Goal: Task Accomplishment & Management: Manage account settings

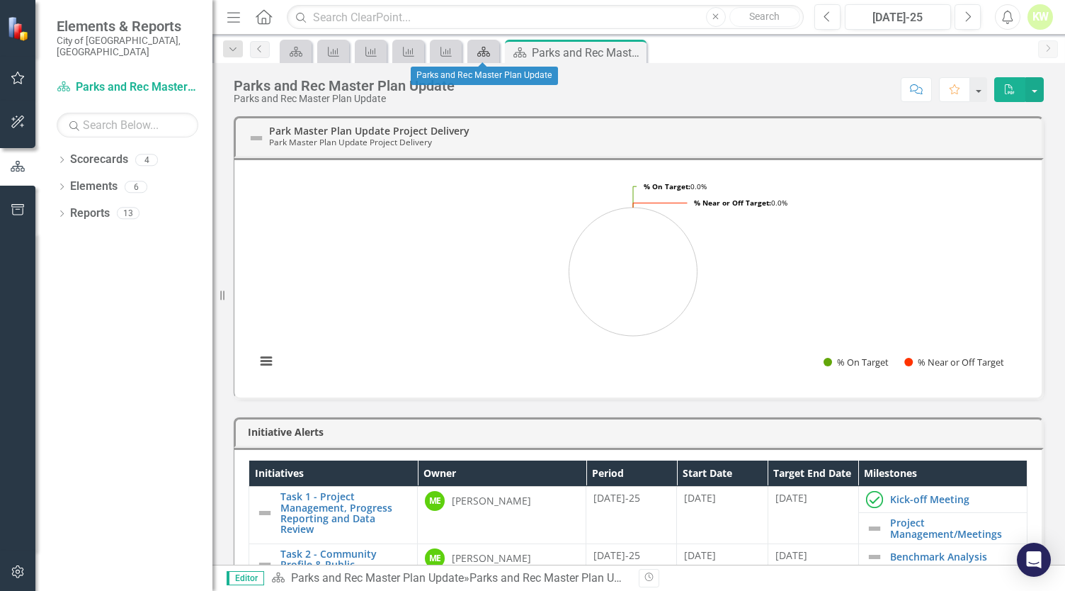
click at [480, 50] on icon "Scorecard" at bounding box center [484, 51] width 14 height 11
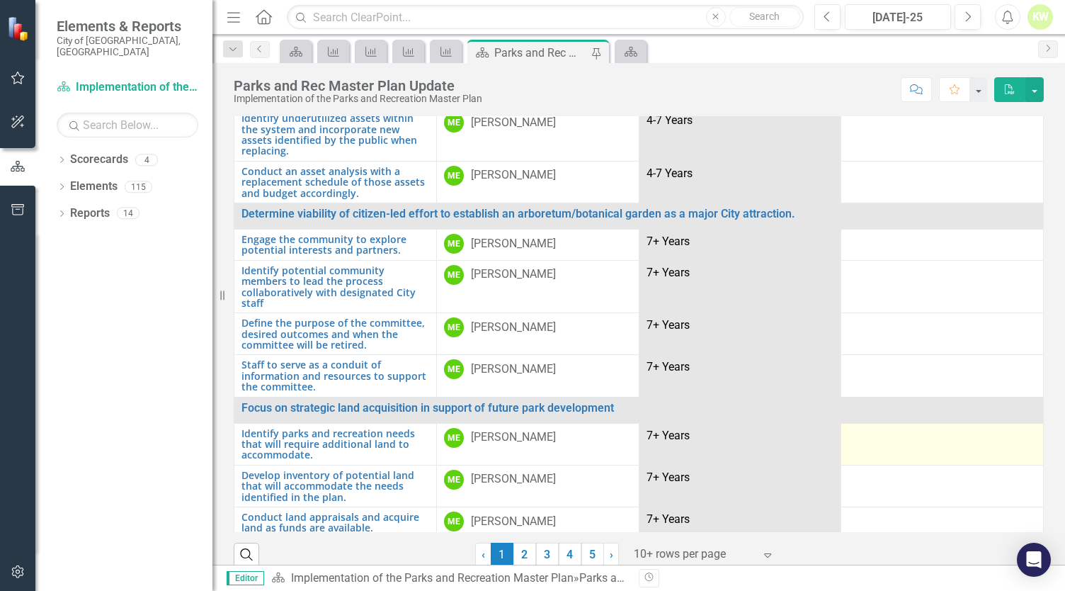
scroll to position [42, 0]
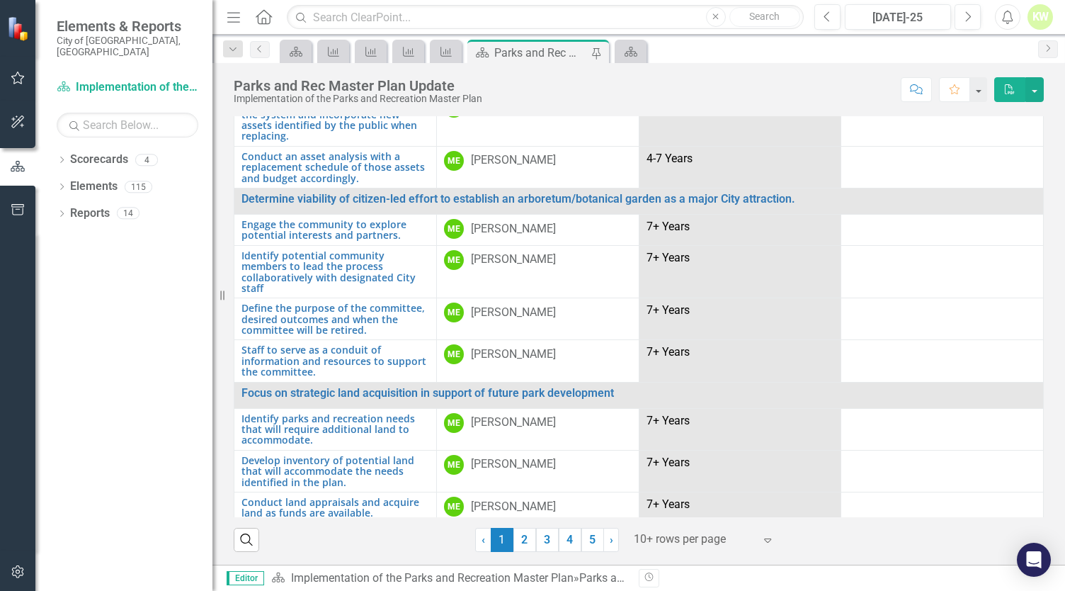
click at [718, 540] on div at bounding box center [694, 539] width 120 height 19
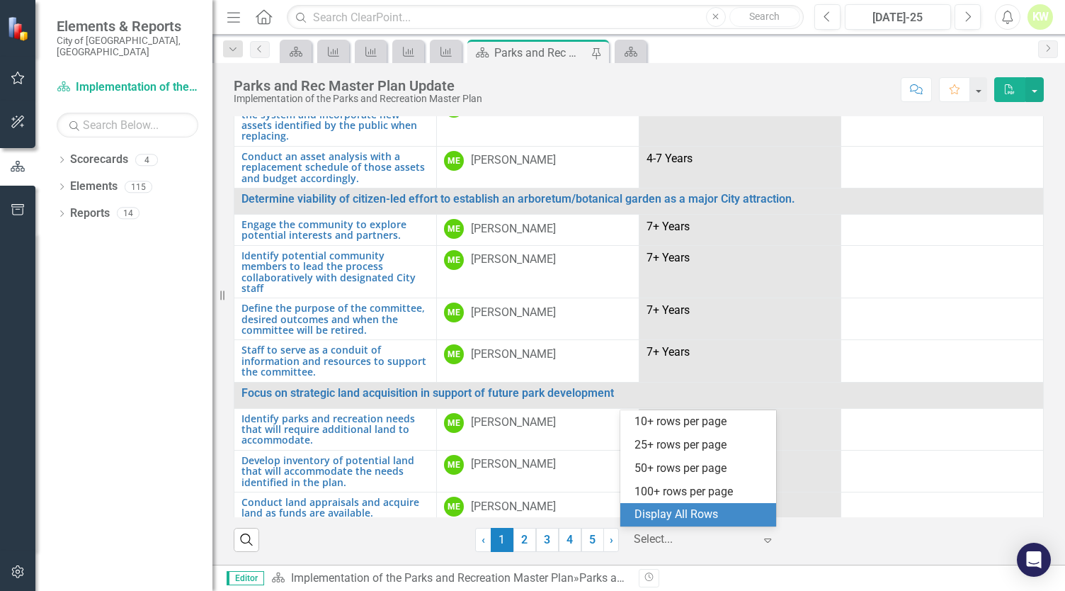
click at [711, 513] on div "Display All Rows" at bounding box center [701, 514] width 133 height 16
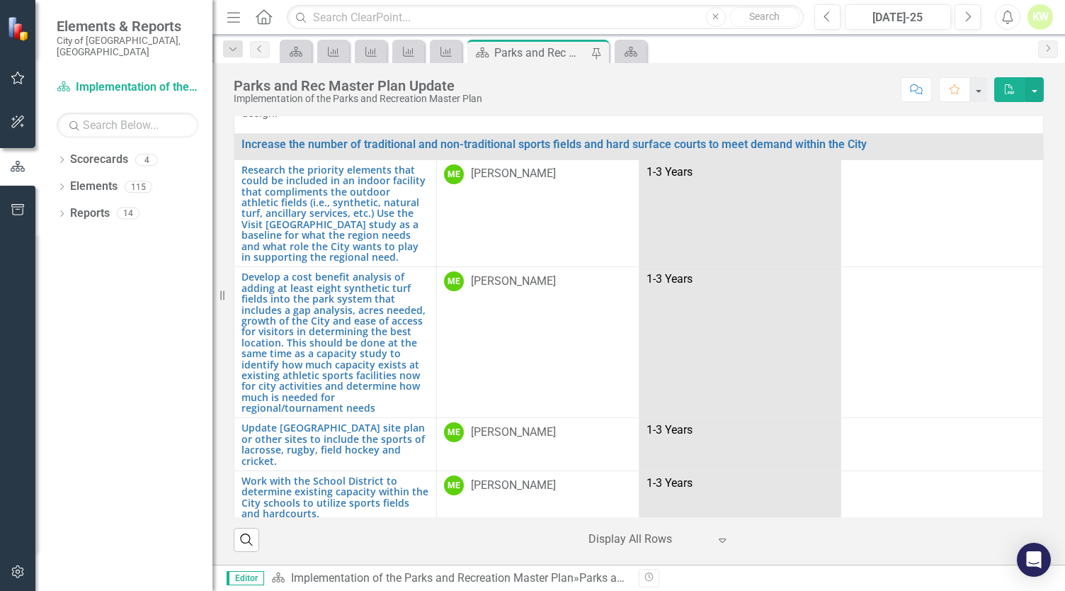
scroll to position [0, 0]
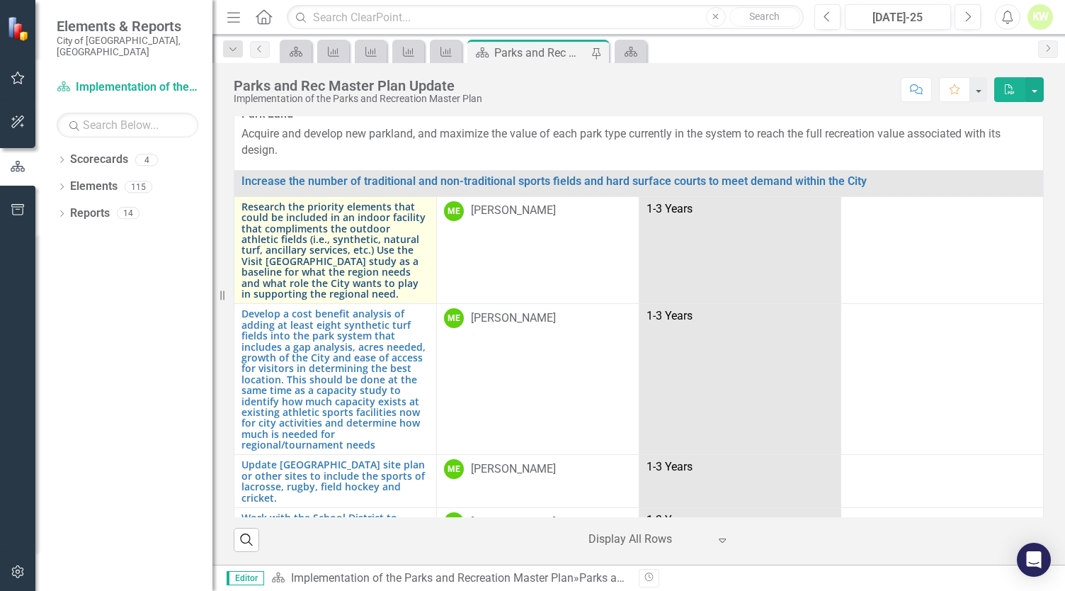
click at [387, 222] on link "Research the priority elements that could be included in an indoor facility tha…" at bounding box center [335, 250] width 188 height 98
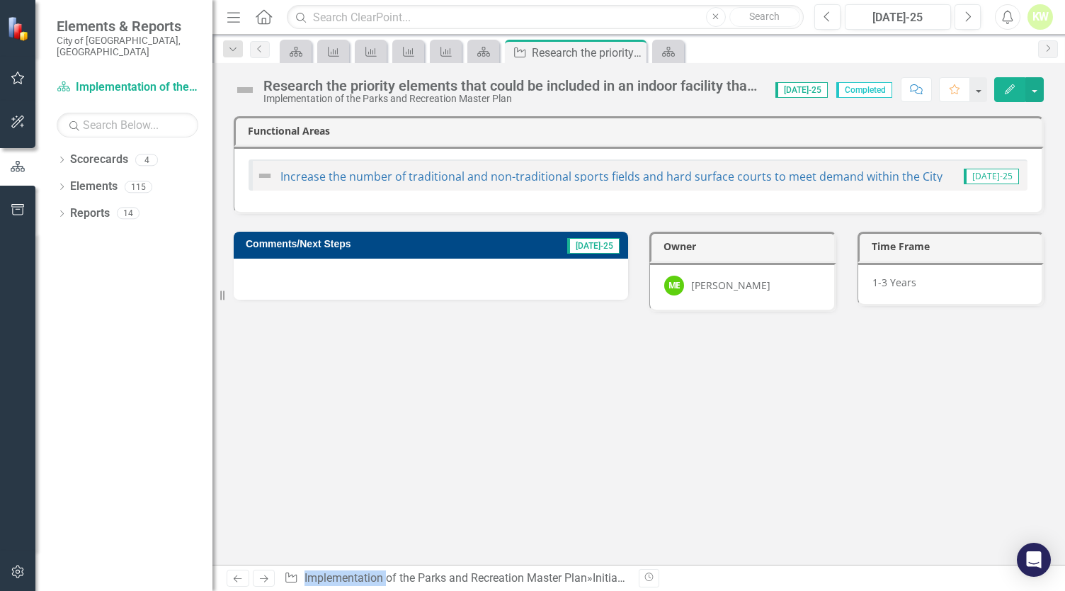
click at [936, 275] on div "1-3 Years" at bounding box center [951, 284] width 187 height 43
click at [904, 275] on span "1-3 Years" at bounding box center [895, 281] width 44 height 13
click at [898, 282] on span "1-3 Years" at bounding box center [895, 281] width 44 height 13
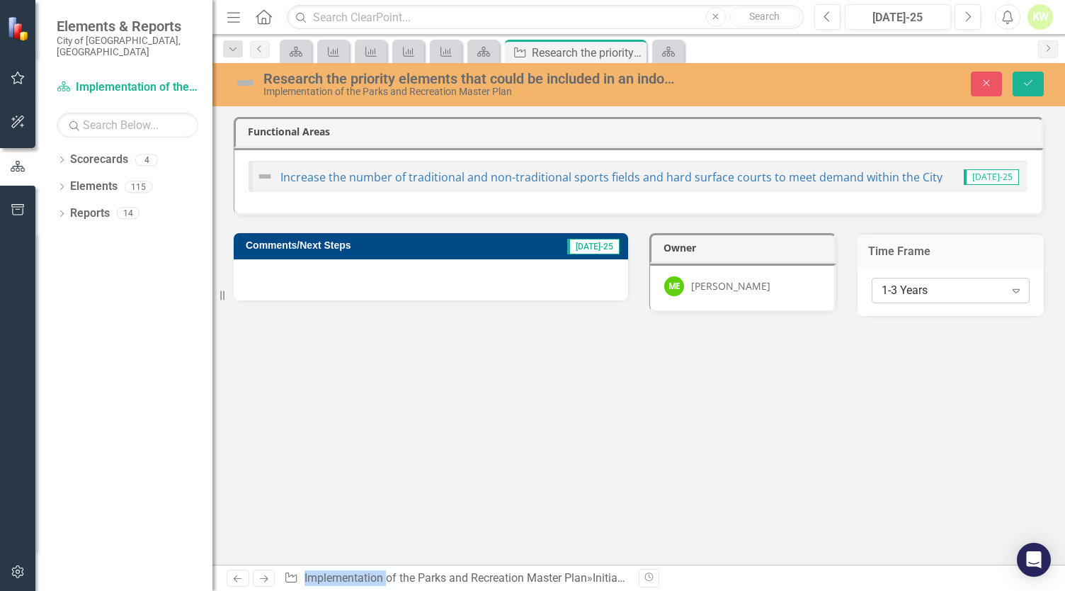
click at [1012, 291] on icon "Expand" at bounding box center [1016, 290] width 14 height 11
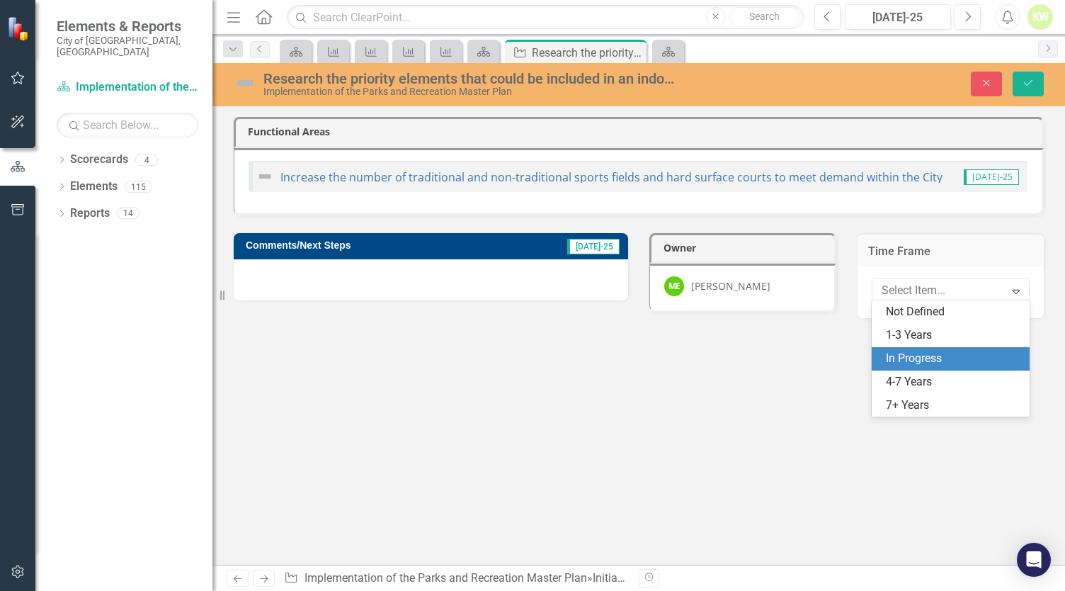
click at [979, 356] on div "In Progress" at bounding box center [954, 359] width 136 height 16
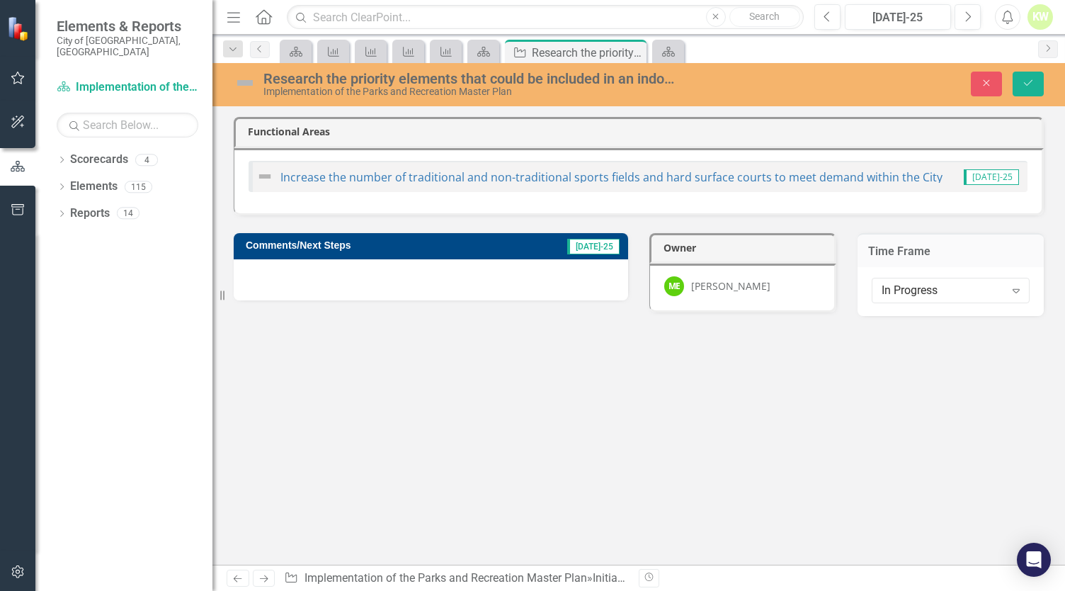
click at [360, 276] on div at bounding box center [431, 279] width 394 height 41
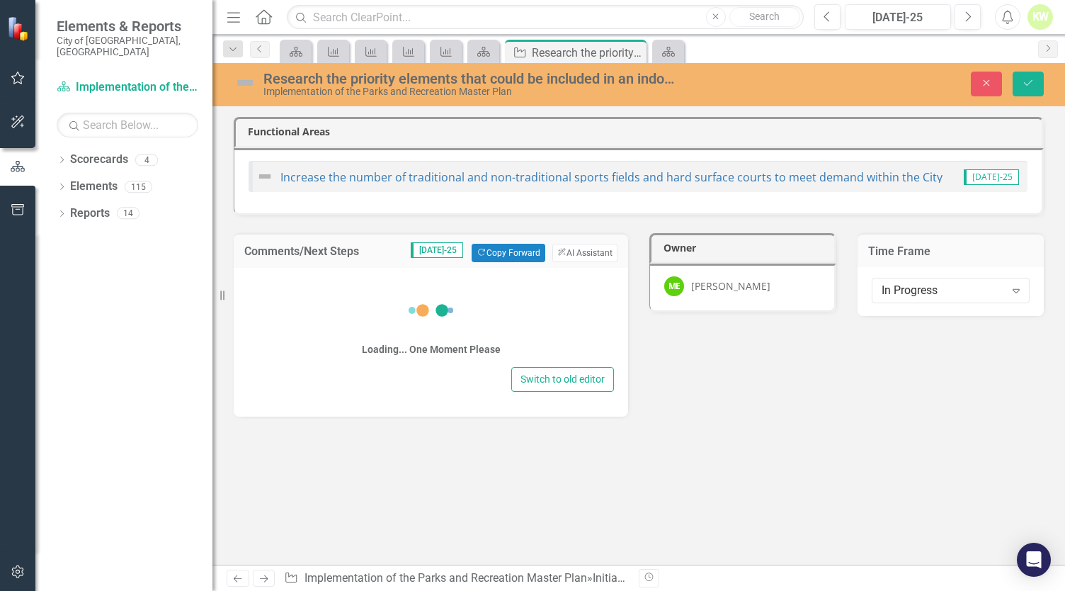
click at [360, 278] on div "Loading... One Moment Please" at bounding box center [431, 320] width 366 height 85
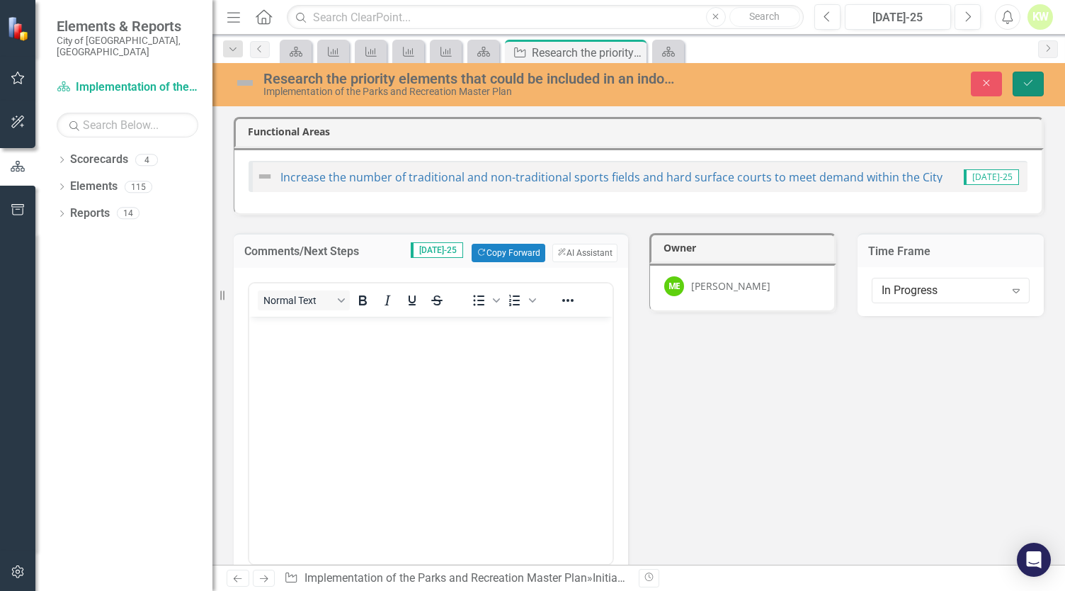
click at [1028, 89] on button "Save" at bounding box center [1028, 84] width 31 height 25
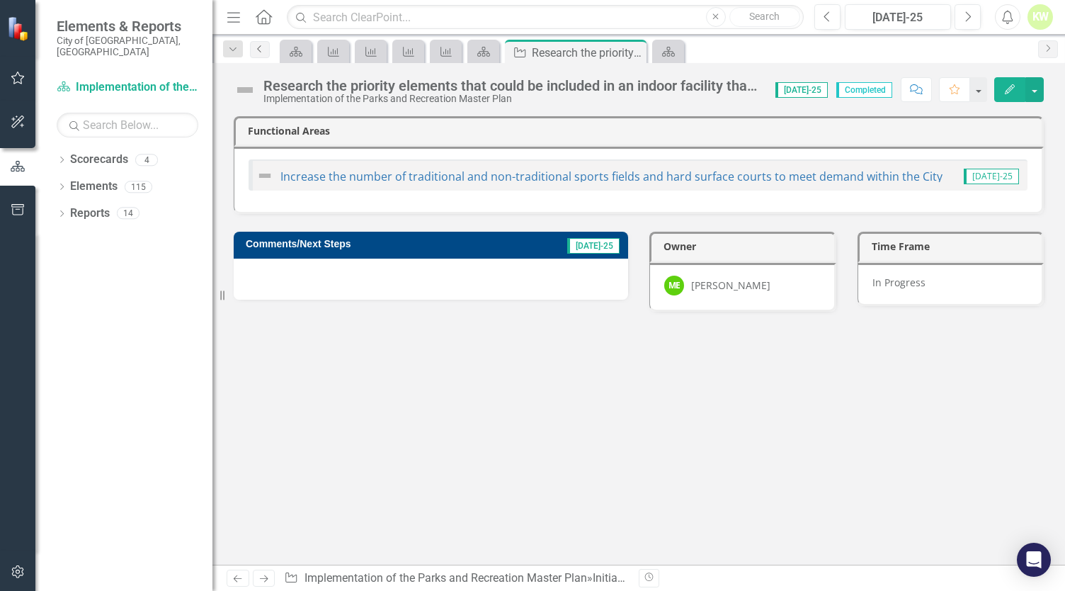
click at [263, 50] on icon "Previous" at bounding box center [259, 49] width 11 height 8
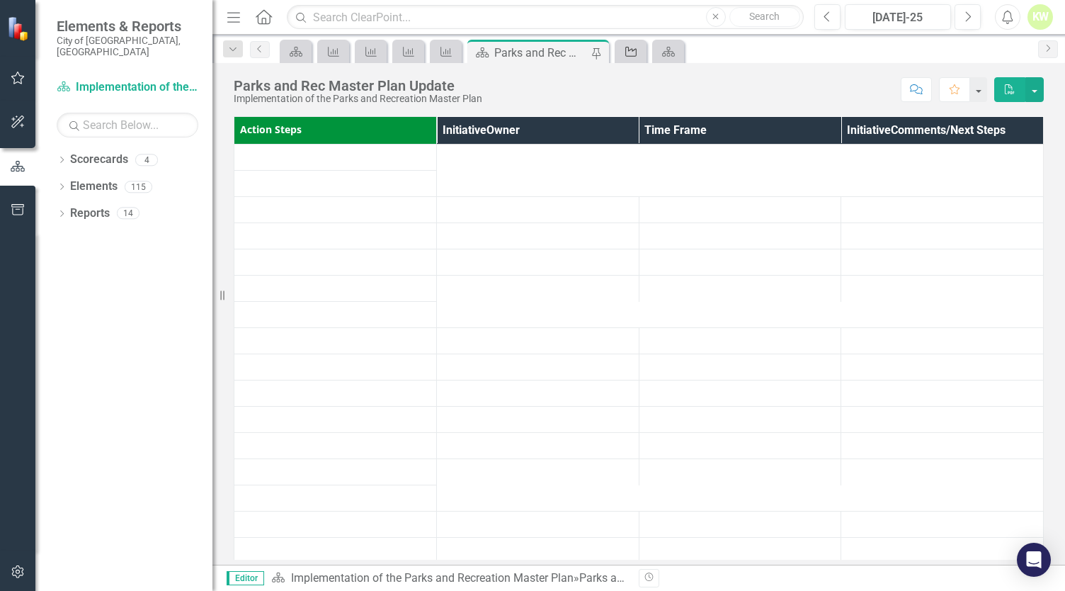
click at [634, 57] on div "Initiative" at bounding box center [628, 51] width 20 height 18
